Goal: Information Seeking & Learning: Learn about a topic

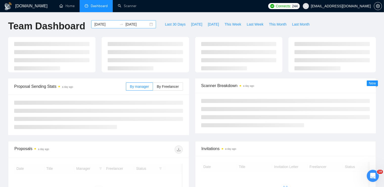
click at [145, 25] on div "[DATE] [DATE]" at bounding box center [123, 24] width 65 height 8
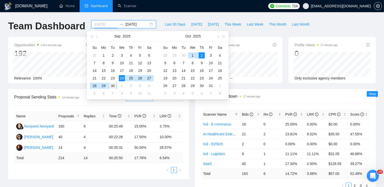
type input "[DATE]"
click at [115, 85] on div "30" at bounding box center [113, 86] width 6 height 6
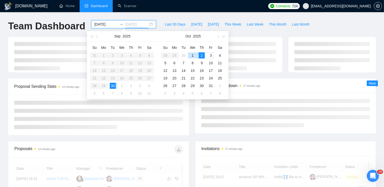
type input "[DATE]"
click at [213, 54] on div "3" at bounding box center [211, 55] width 6 height 6
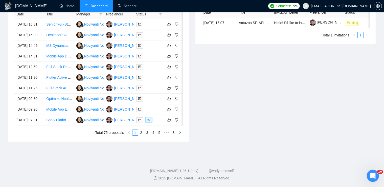
scroll to position [260, 0]
click at [141, 135] on link "2" at bounding box center [142, 133] width 6 height 6
click at [151, 135] on link "4" at bounding box center [154, 133] width 6 height 6
click at [141, 135] on link "3" at bounding box center [142, 133] width 6 height 6
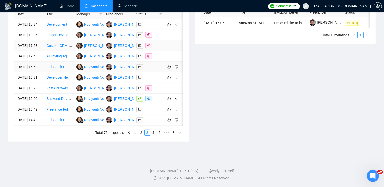
scroll to position [240, 0]
click at [141, 135] on link "2" at bounding box center [142, 133] width 6 height 6
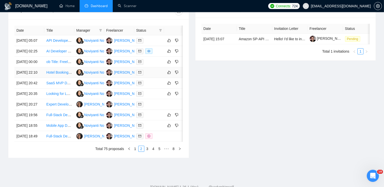
scroll to position [197, 0]
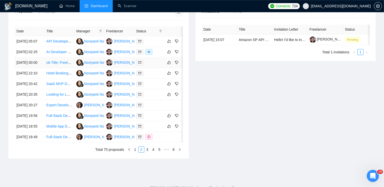
click at [52, 64] on link "ob Title: Freelance AI Specialist for Custom CRM Development and AI Agent Integ…" at bounding box center [114, 62] width 137 height 4
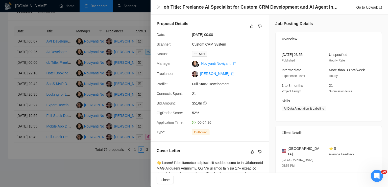
click at [86, 74] on div at bounding box center [194, 93] width 388 height 187
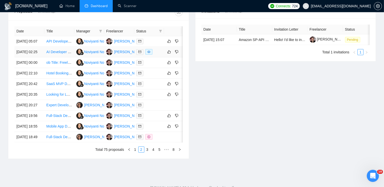
click at [54, 54] on link "AI Developer – Generative Meditation & Ambient Music (Binaural Beats)" at bounding box center [102, 52] width 113 height 4
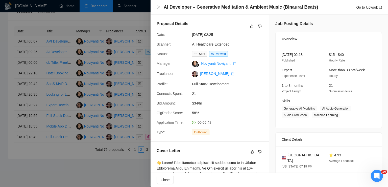
click at [54, 102] on div at bounding box center [194, 93] width 388 height 187
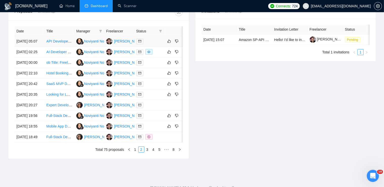
click at [53, 43] on link "API Developer for SaaS Project" at bounding box center [71, 41] width 50 height 4
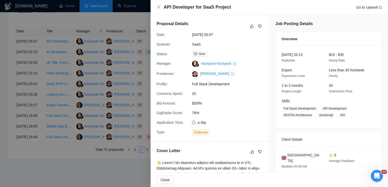
click at [105, 108] on div at bounding box center [194, 93] width 388 height 187
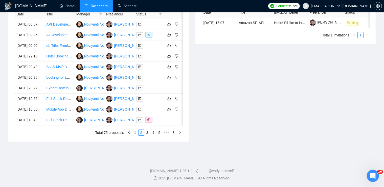
scroll to position [265, 0]
click at [135, 132] on link "1" at bounding box center [135, 133] width 6 height 6
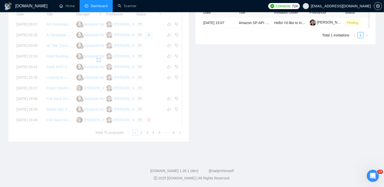
scroll to position [253, 0]
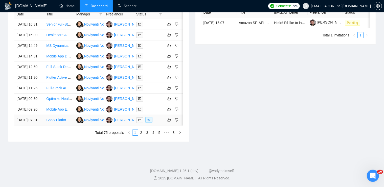
click at [59, 122] on link "SaaS Platform Development" at bounding box center [68, 120] width 45 height 4
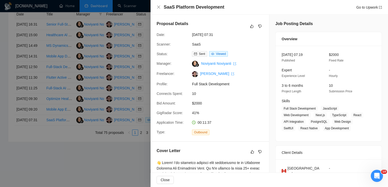
click at [75, 105] on div at bounding box center [194, 93] width 388 height 187
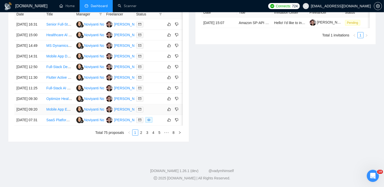
click at [52, 110] on link "Mobile App Enhancement for Podcast and EdTech" at bounding box center [85, 109] width 79 height 4
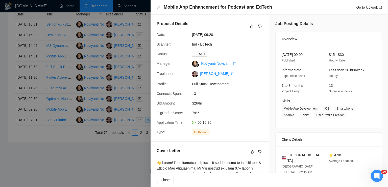
click at [59, 93] on div at bounding box center [194, 93] width 388 height 187
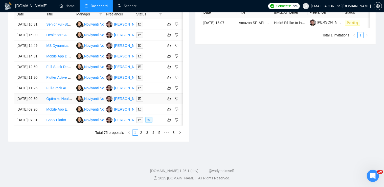
click at [56, 97] on link "Optimize Healthcare AI Mobile App" at bounding box center [73, 99] width 55 height 4
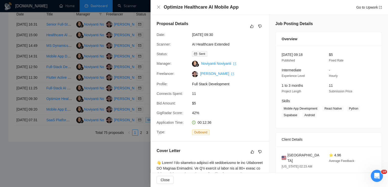
click at [51, 78] on div at bounding box center [194, 93] width 388 height 187
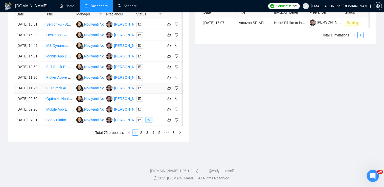
click at [50, 86] on link "Full-Stack AI Developer Needed to Build SaaS MVP Platform" at bounding box center [94, 88] width 96 height 4
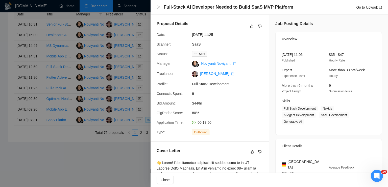
click at [53, 74] on div at bounding box center [194, 93] width 388 height 187
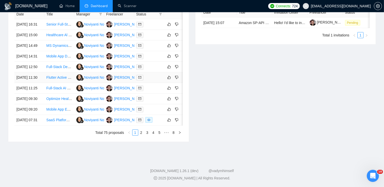
click at [50, 75] on link "Flutter Active Directory/SSO/oAuth Login Development" at bounding box center [89, 77] width 86 height 4
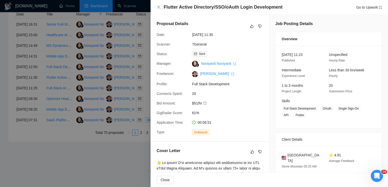
click at [32, 90] on div at bounding box center [194, 93] width 388 height 187
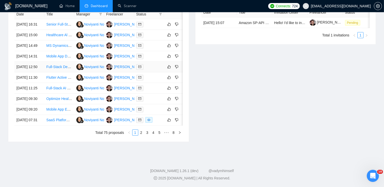
click at [49, 65] on link "Full-Stack Developer for SaaS Platform" at bounding box center [77, 67] width 62 height 4
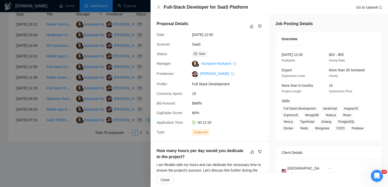
click at [71, 80] on div at bounding box center [194, 93] width 388 height 187
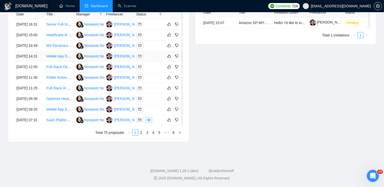
click at [52, 54] on link "Mobile App Developer for Tattoo Shop Booking System" at bounding box center [89, 56] width 86 height 4
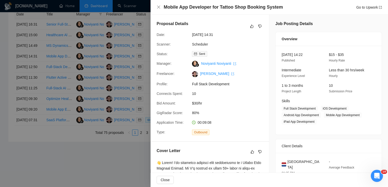
click at [67, 97] on div at bounding box center [194, 93] width 388 height 187
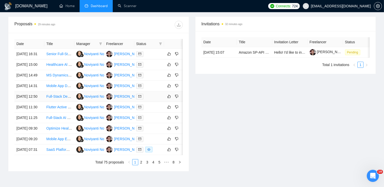
scroll to position [184, 0]
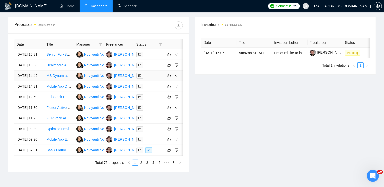
click at [53, 78] on link "MS Dynamics API Integration for Warehouse Management" at bounding box center [92, 76] width 92 height 4
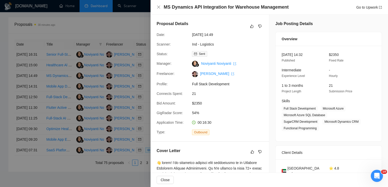
click at [62, 80] on div at bounding box center [194, 93] width 388 height 187
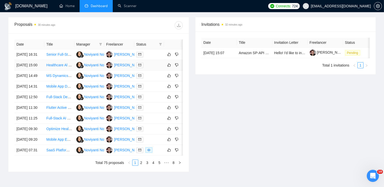
click at [58, 67] on link "Healthcare Al Chatbot Development (n8n+ Appointment Scheduling)" at bounding box center [99, 65] width 107 height 4
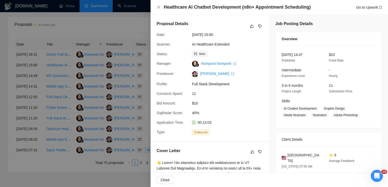
click at [56, 69] on div at bounding box center [194, 93] width 388 height 187
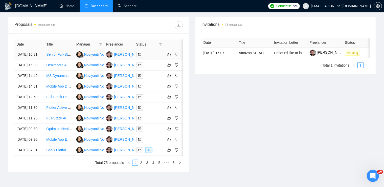
click at [54, 56] on link "Senior Full-Stack Developer for Public Sector Applications" at bounding box center [91, 54] width 91 height 4
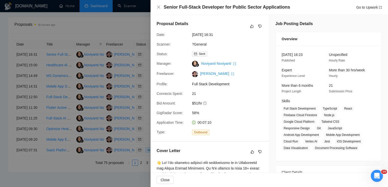
click at [93, 49] on div at bounding box center [194, 93] width 388 height 187
